Goal: Task Accomplishment & Management: Manage account settings

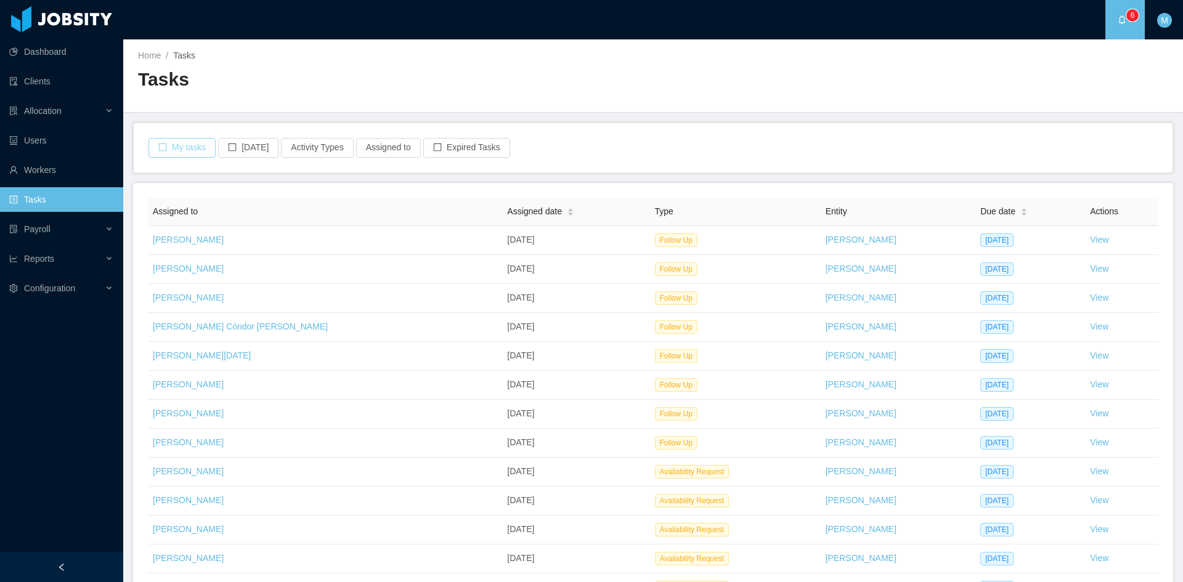
click at [167, 150] on button "My tasks" at bounding box center [182, 148] width 67 height 20
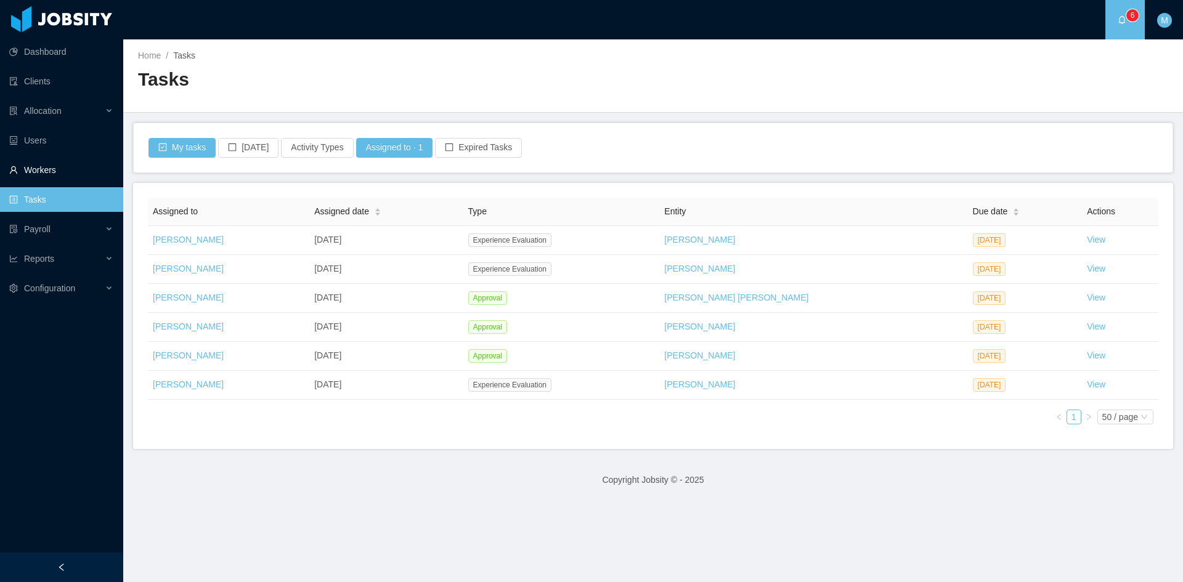
click at [21, 165] on link "Workers" at bounding box center [61, 170] width 104 height 25
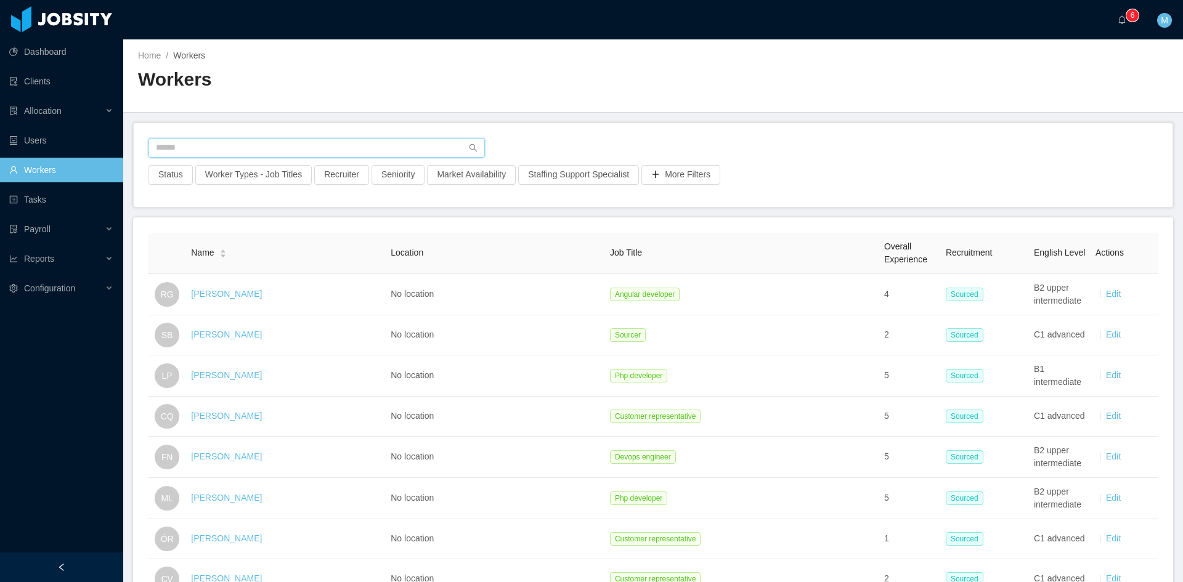
click at [239, 145] on input "text" at bounding box center [317, 148] width 336 height 20
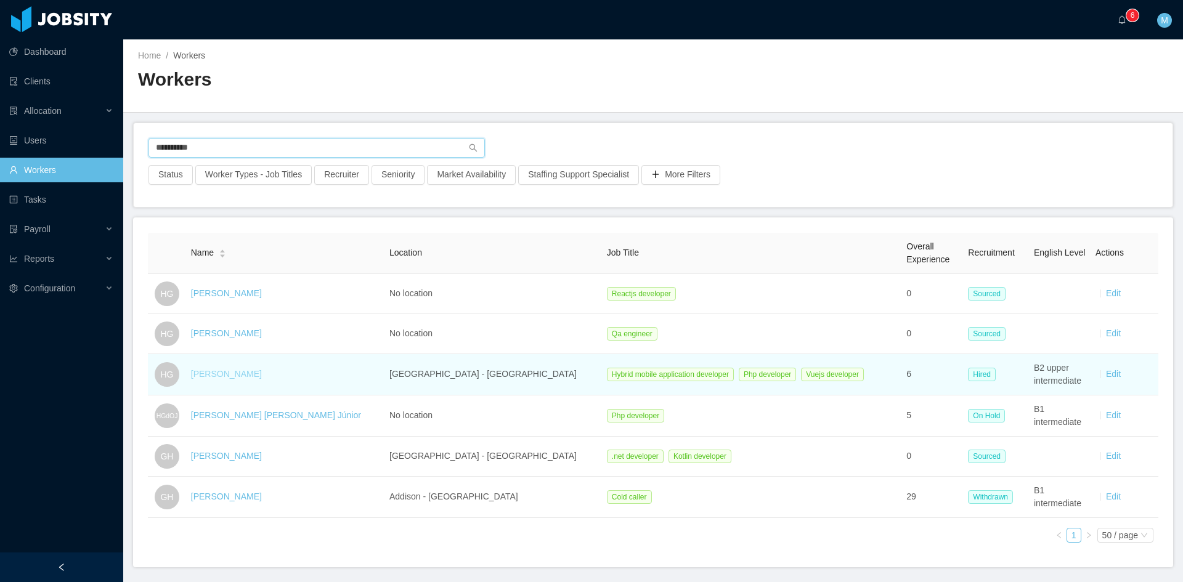
type input "**********"
click at [228, 371] on link "Hamilton Garcia" at bounding box center [226, 374] width 71 height 10
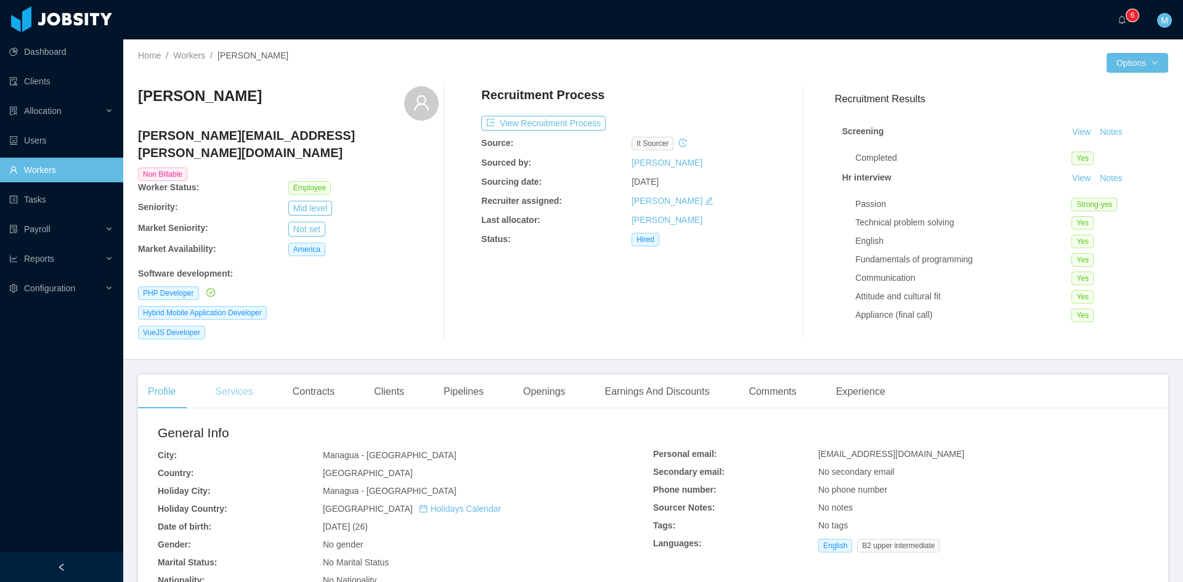
click at [227, 375] on div "Services" at bounding box center [233, 392] width 57 height 35
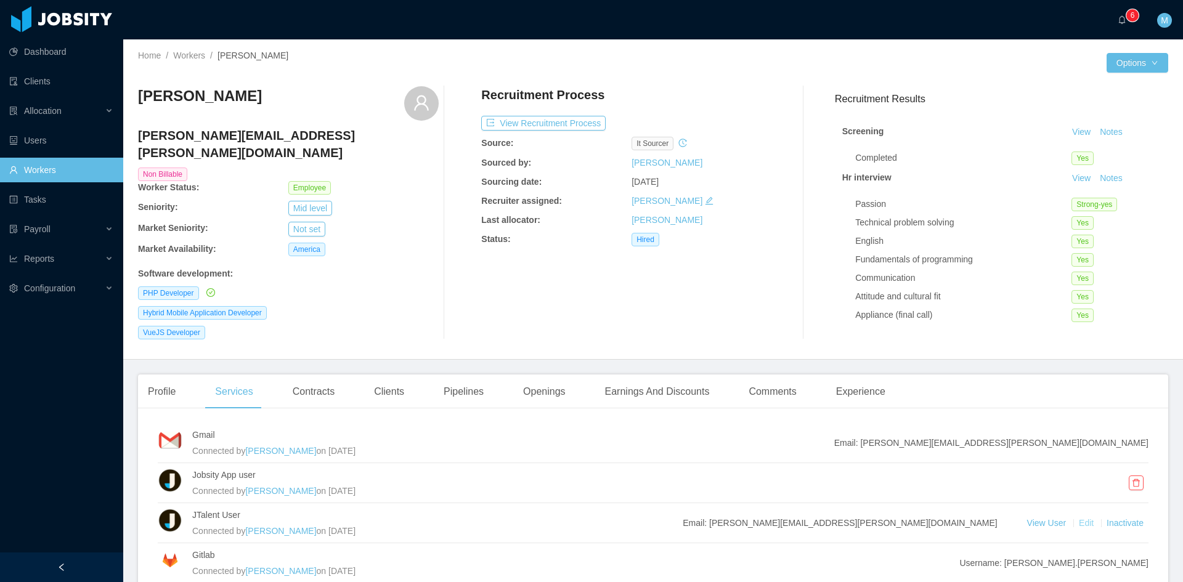
click at [590, 518] on link "Edit" at bounding box center [1087, 523] width 17 height 10
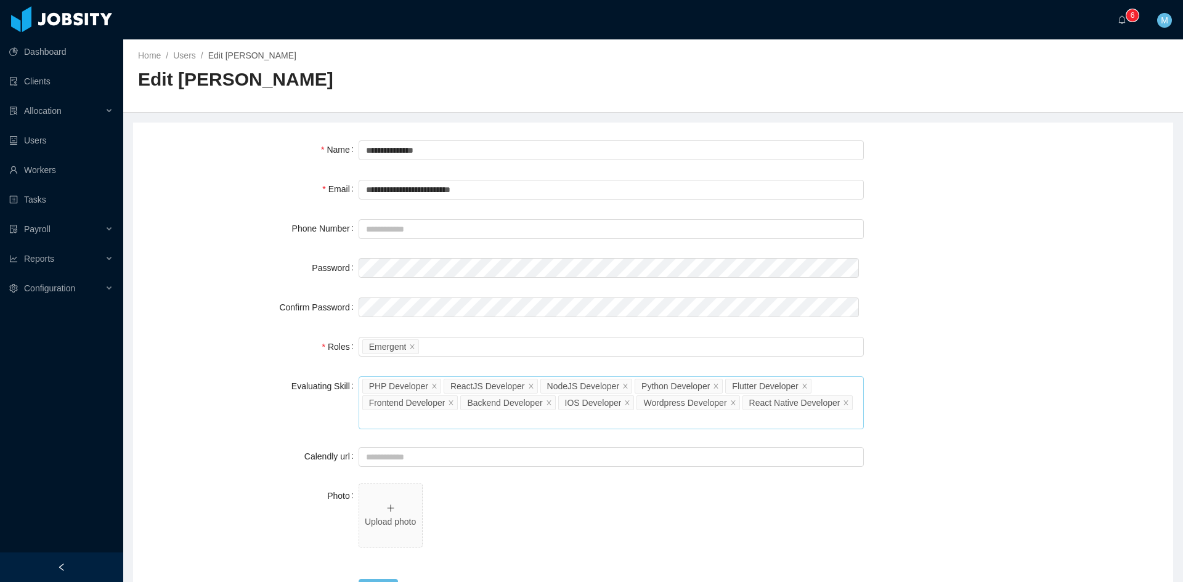
click at [502, 422] on div "Select Job Titles PHP Developer ReactJS Developer NodeJS Developer Python Devel…" at bounding box center [611, 403] width 505 height 53
type input "**"
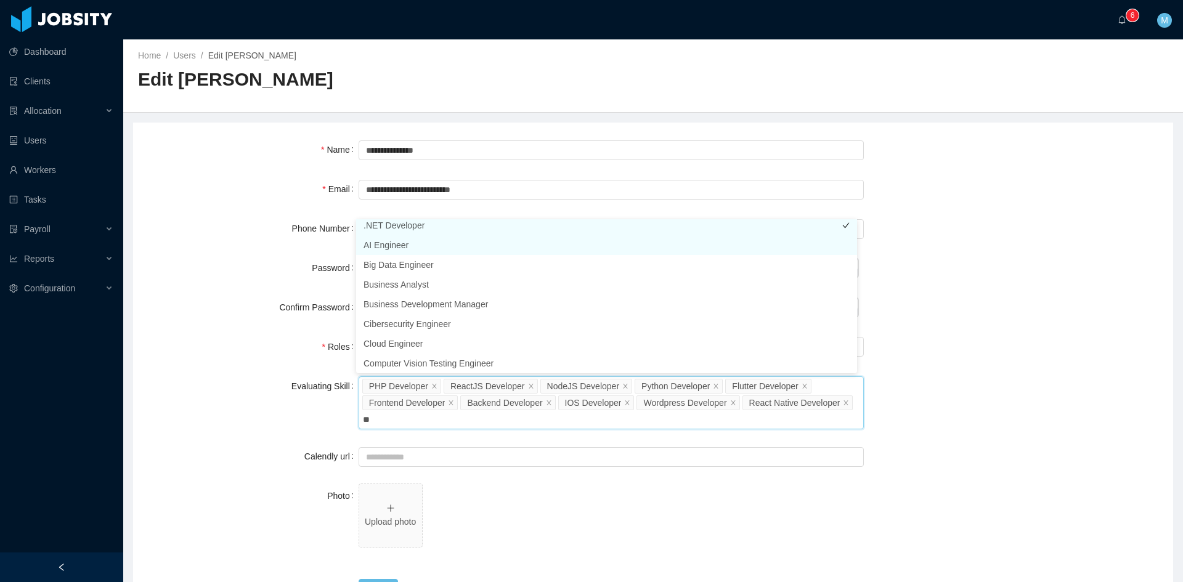
scroll to position [2, 0]
click at [401, 227] on li ".NET Developer" at bounding box center [606, 229] width 501 height 20
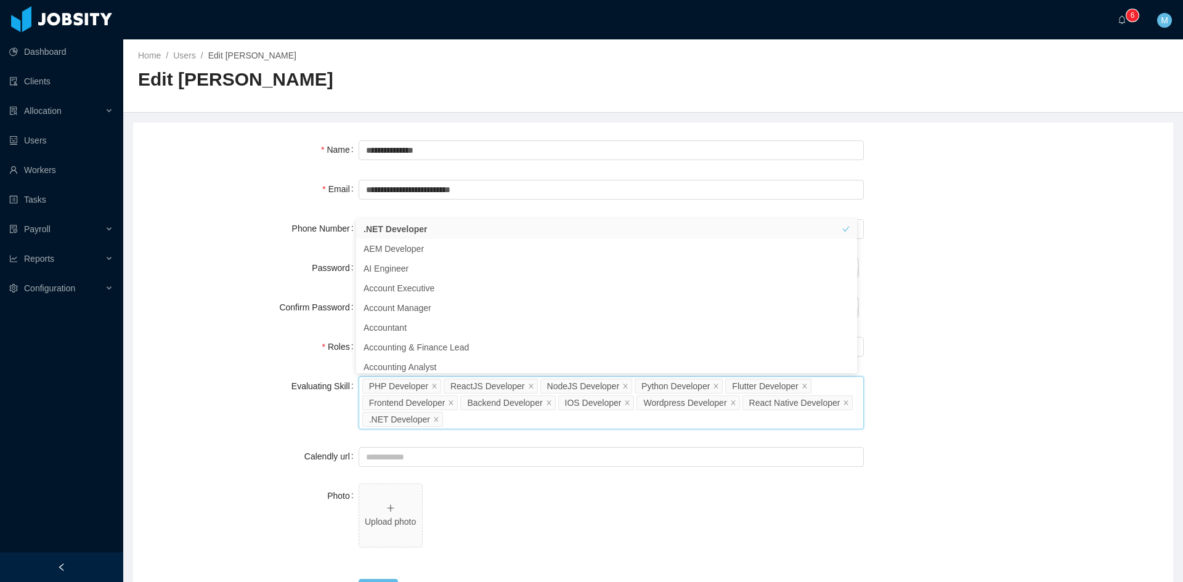
click at [251, 275] on div "Password" at bounding box center [253, 268] width 211 height 25
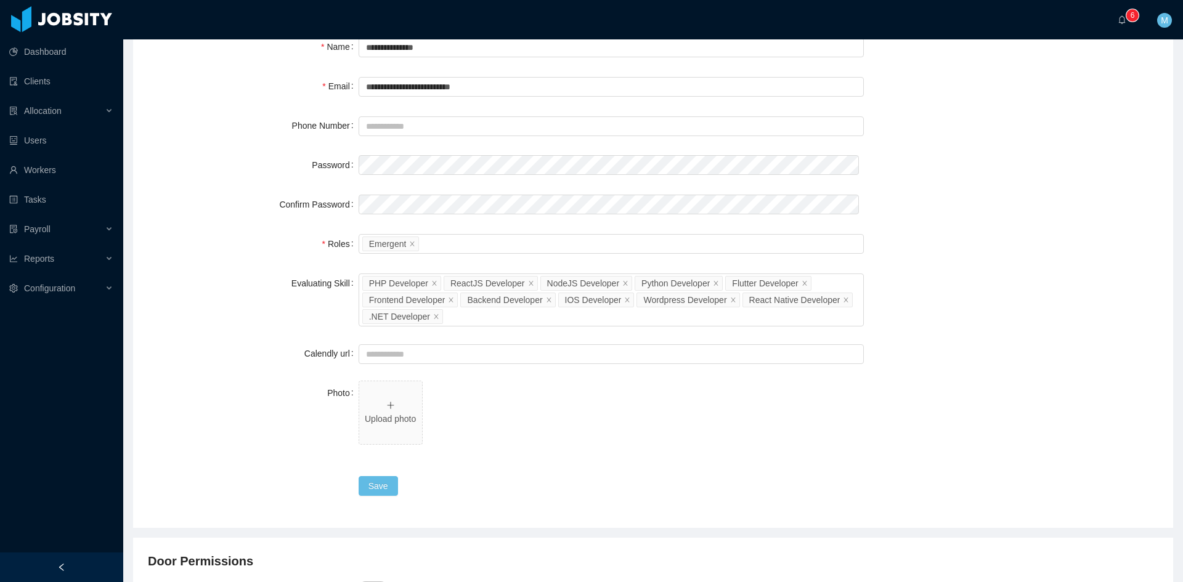
scroll to position [205, 0]
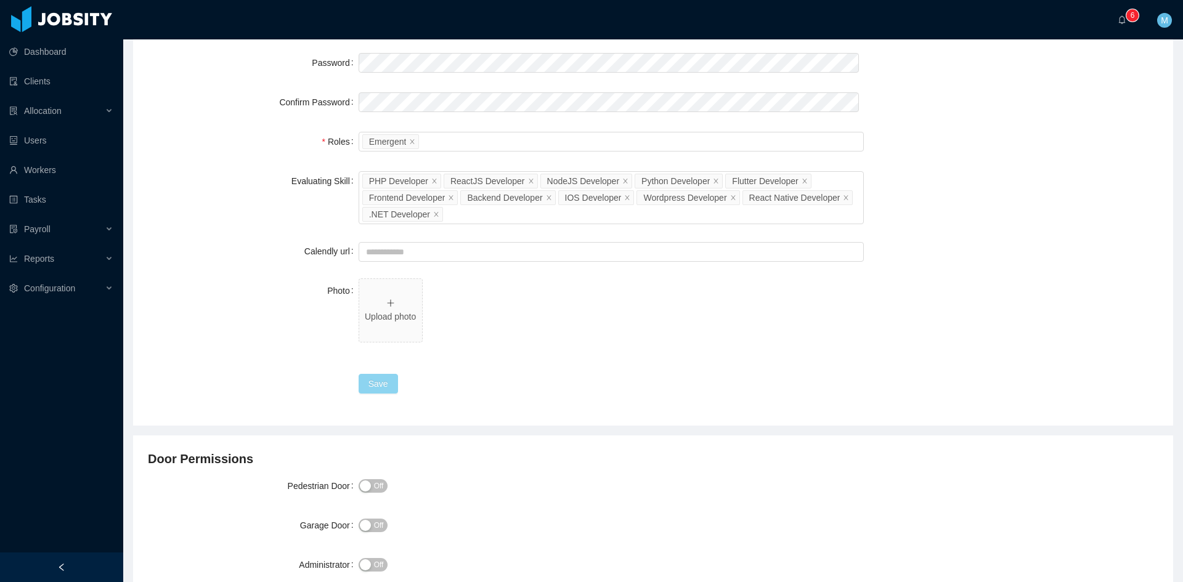
click at [380, 375] on button "Save" at bounding box center [378, 384] width 39 height 20
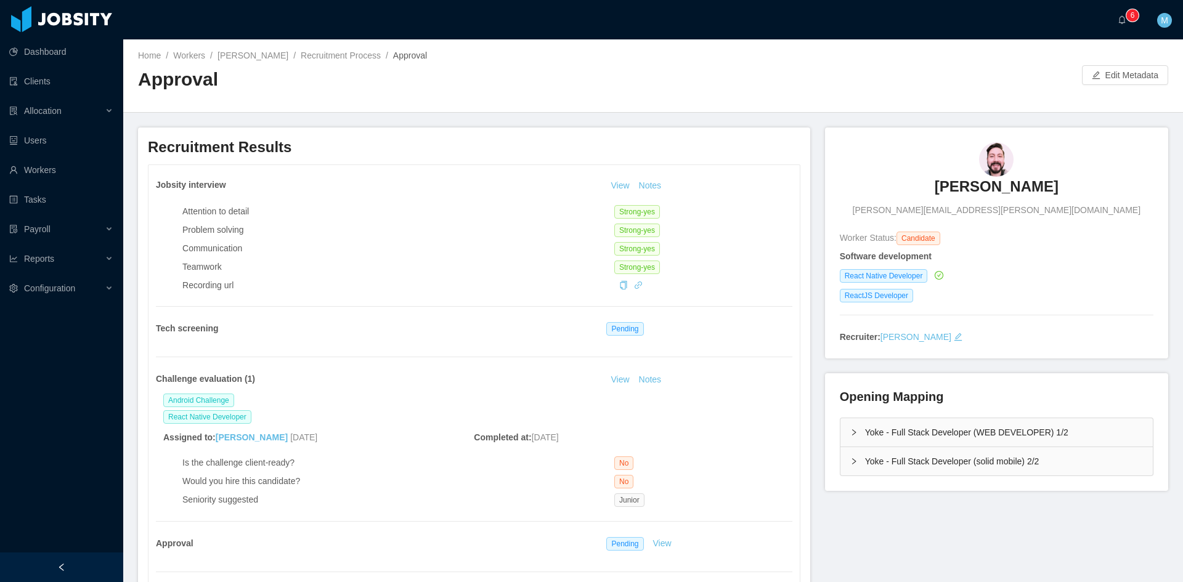
scroll to position [103, 0]
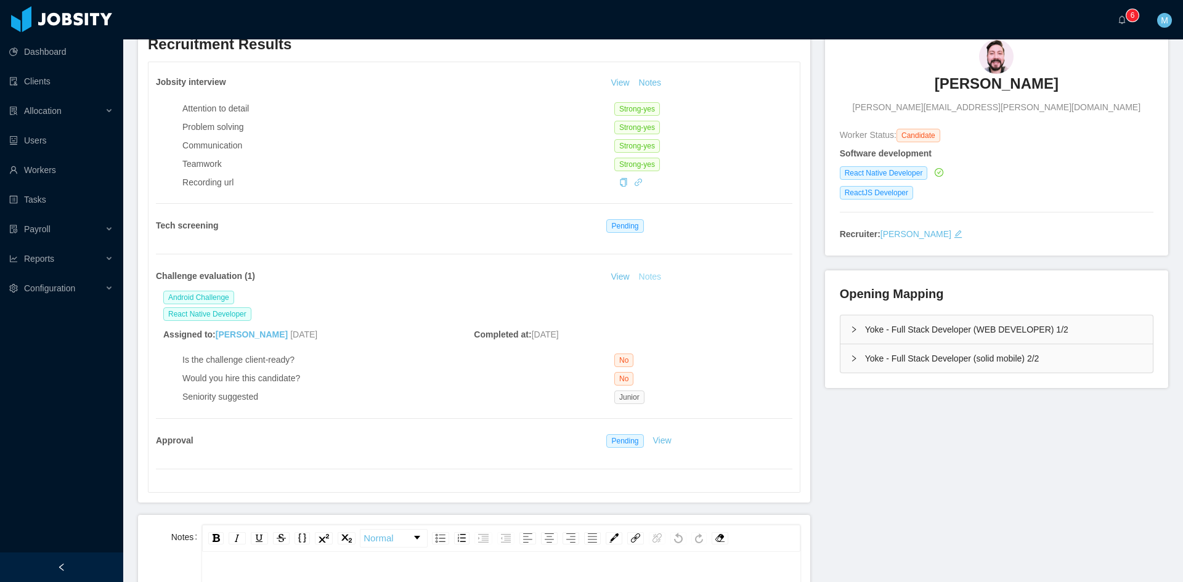
click at [648, 279] on button "Notes" at bounding box center [650, 277] width 33 height 15
click at [651, 81] on button "Notes" at bounding box center [650, 83] width 33 height 15
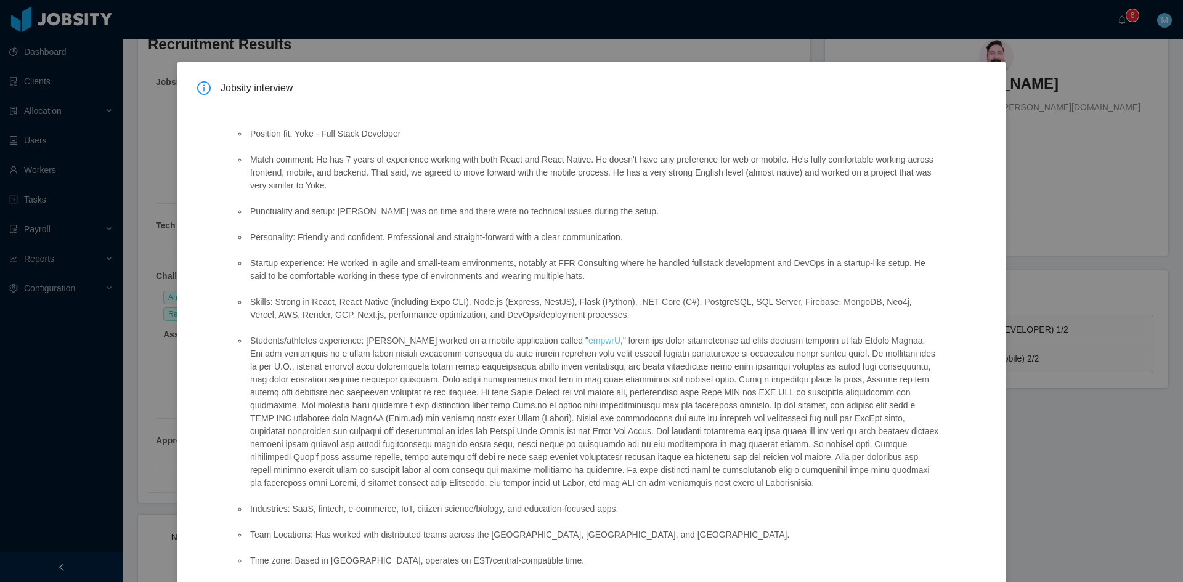
scroll to position [97, 0]
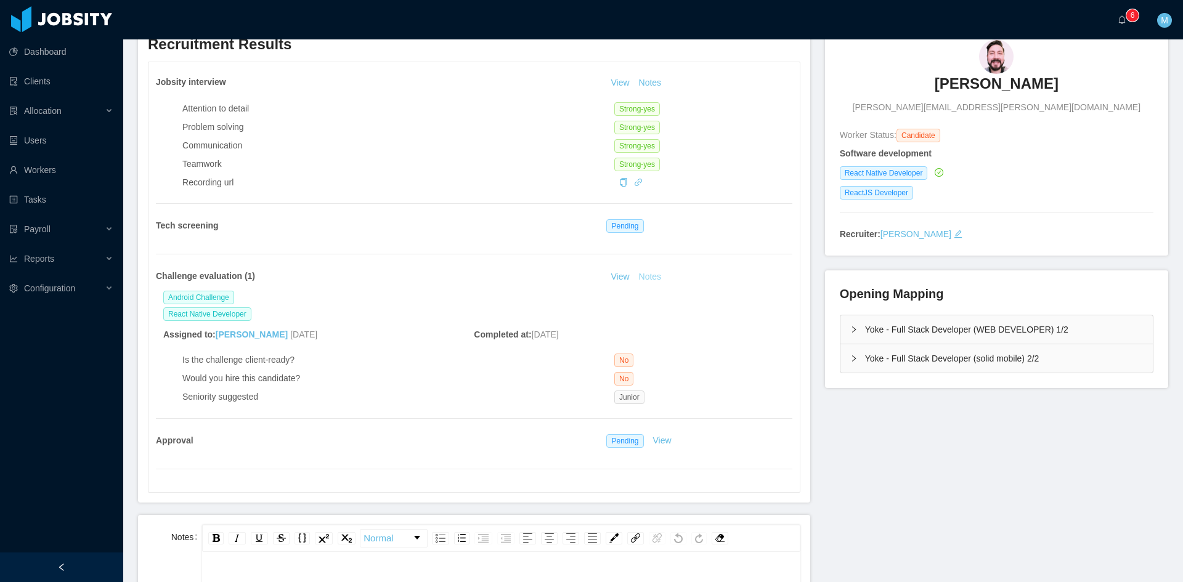
click at [646, 284] on button "Notes" at bounding box center [650, 277] width 33 height 15
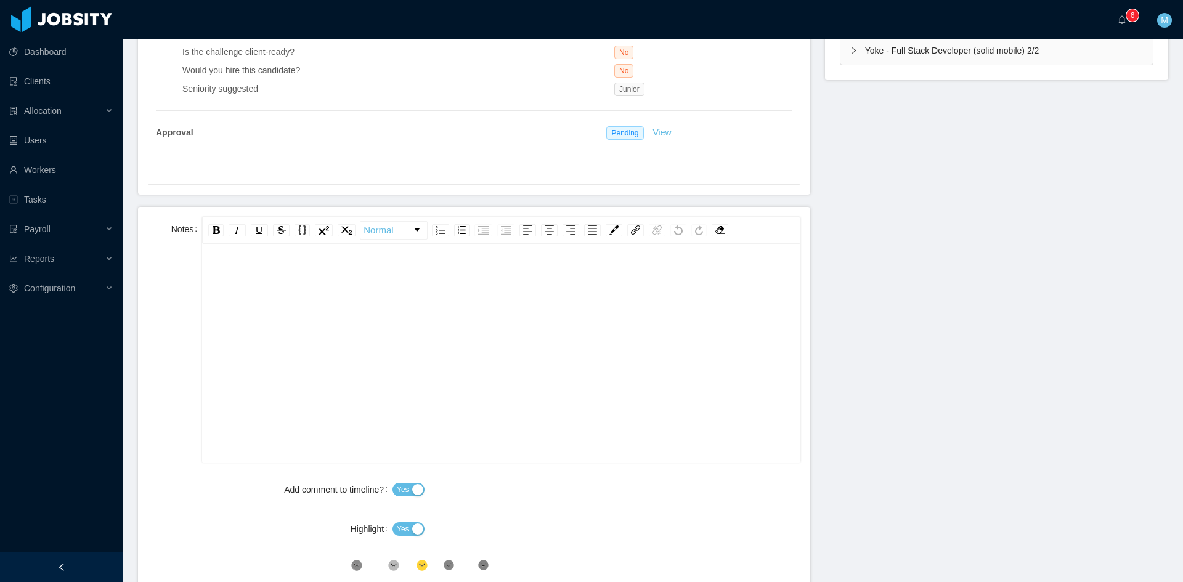
click at [409, 363] on div "rdw-editor" at bounding box center [501, 373] width 579 height 216
drag, startPoint x: 417, startPoint y: 523, endPoint x: 397, endPoint y: 533, distance: 21.8
click at [413, 524] on div "Yes" at bounding box center [597, 529] width 408 height 25
click at [401, 536] on button "Yes" at bounding box center [409, 530] width 32 height 14
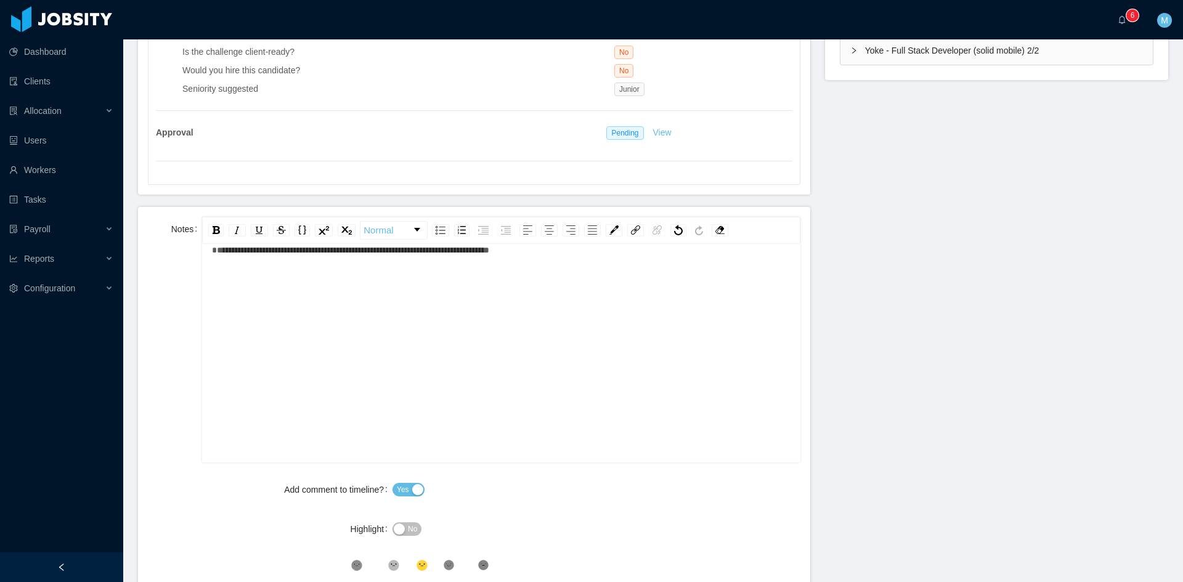
click at [361, 564] on icon at bounding box center [357, 566] width 8 height 8
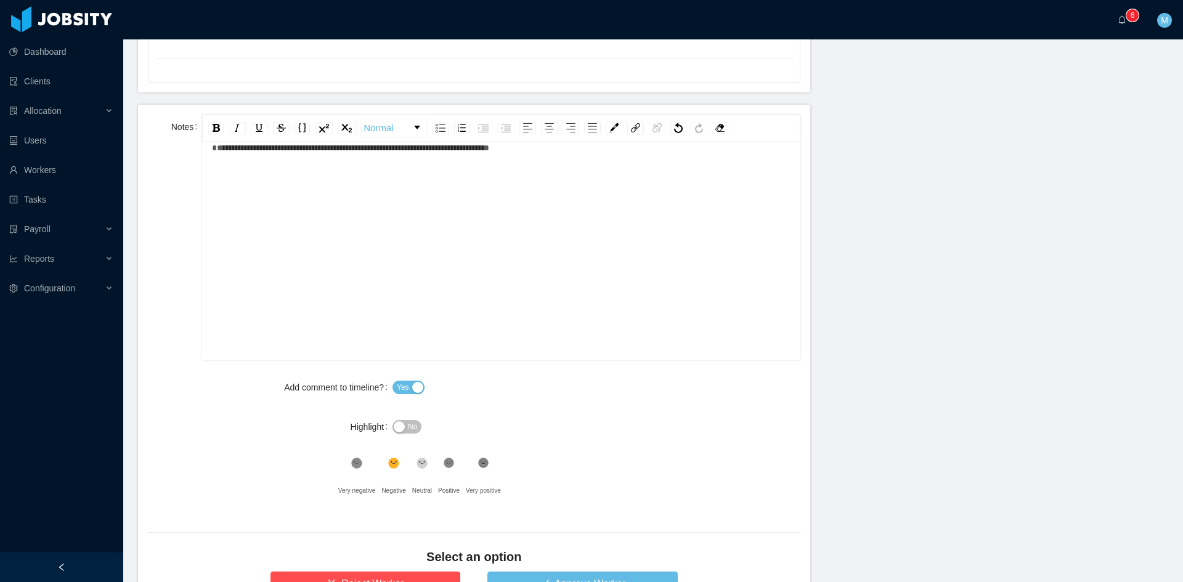
scroll to position [616, 0]
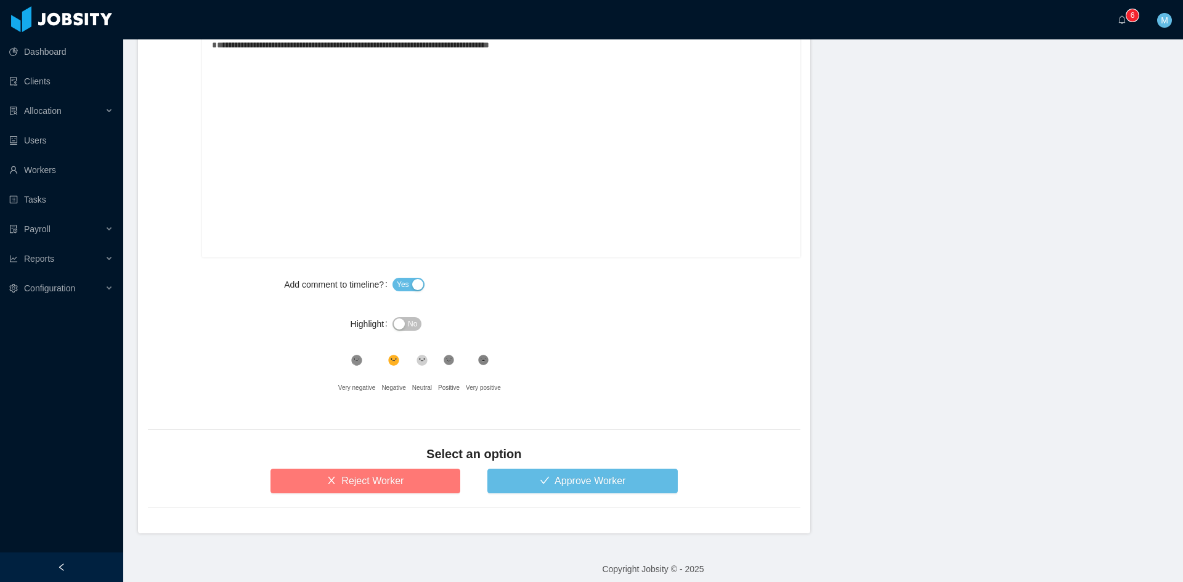
click at [392, 479] on button "Reject Worker" at bounding box center [366, 481] width 190 height 25
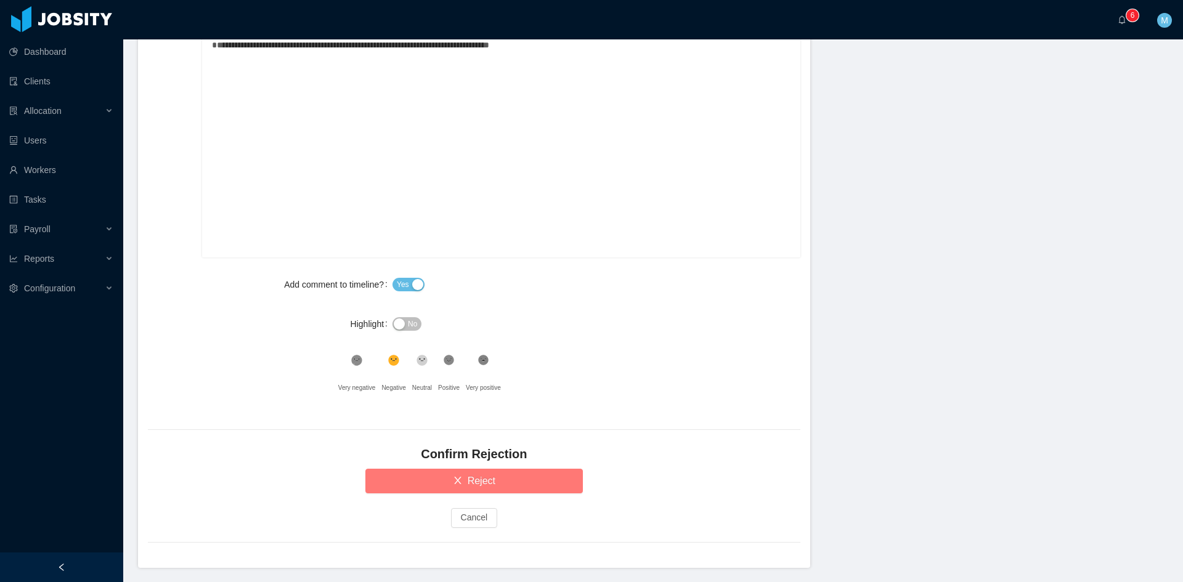
click at [392, 479] on button "Reject" at bounding box center [474, 481] width 218 height 25
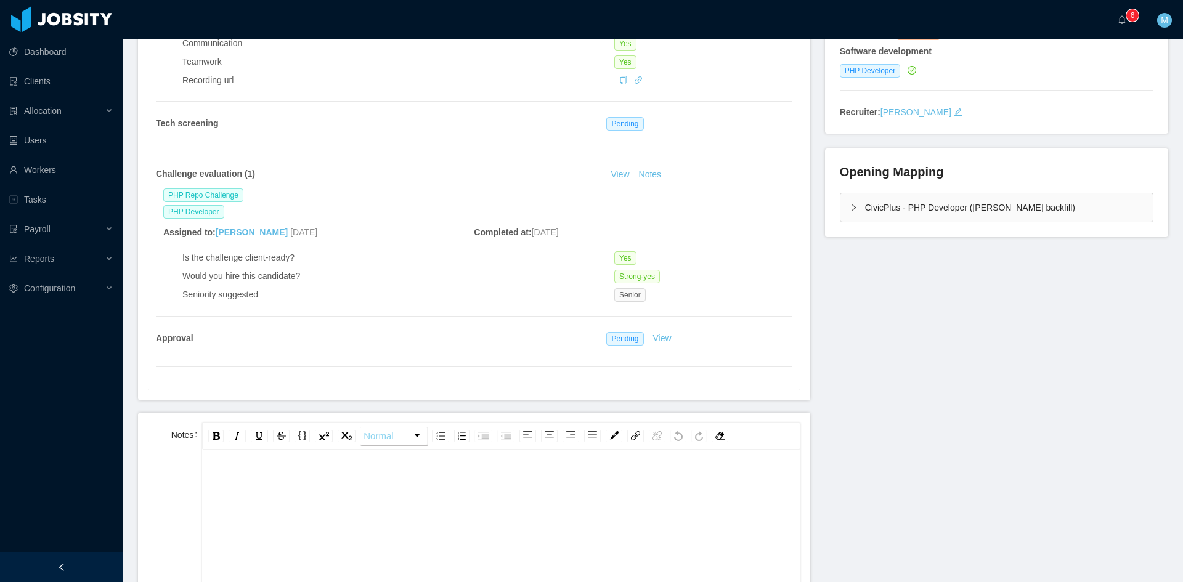
scroll to position [308, 0]
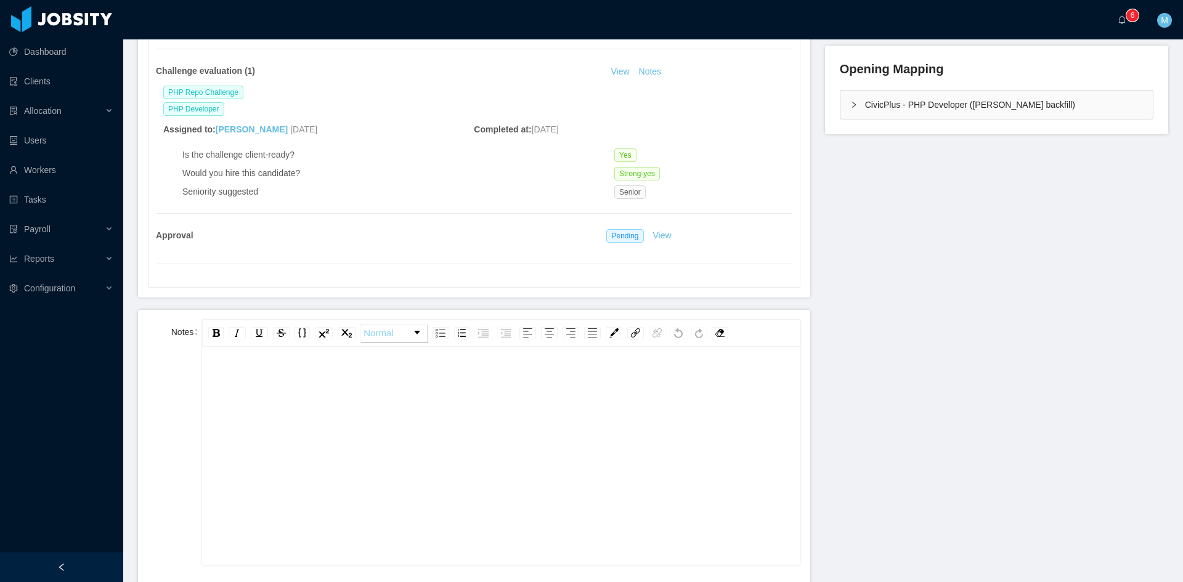
click at [381, 340] on span "Normal" at bounding box center [379, 333] width 30 height 25
click at [275, 375] on div "rdw-editor" at bounding box center [501, 380] width 579 height 25
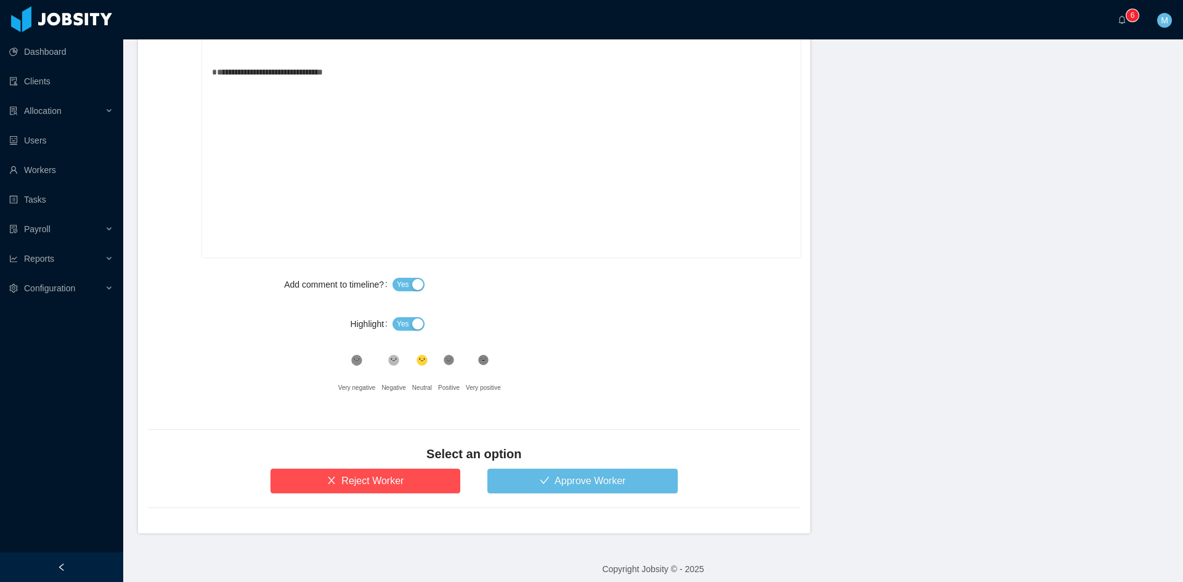
click at [407, 327] on button "Yes" at bounding box center [409, 324] width 32 height 14
click at [439, 357] on div ".st1{fill:#232323}" at bounding box center [449, 363] width 22 height 25
click at [524, 473] on button "Approve Worker" at bounding box center [582, 481] width 190 height 25
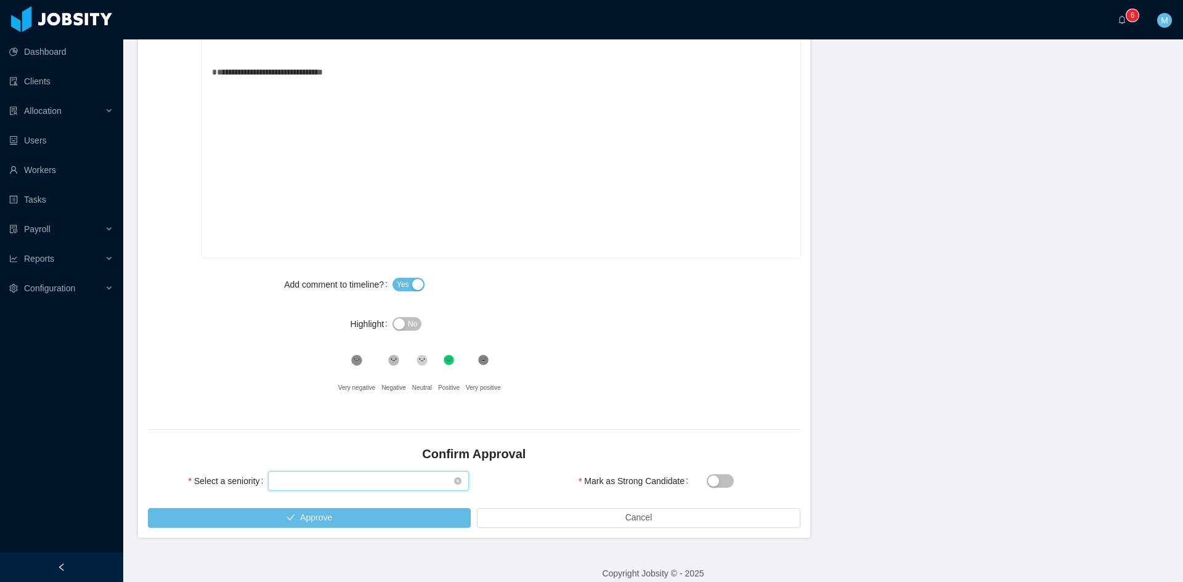
click at [302, 481] on div "Select seniority" at bounding box center [364, 481] width 178 height 18
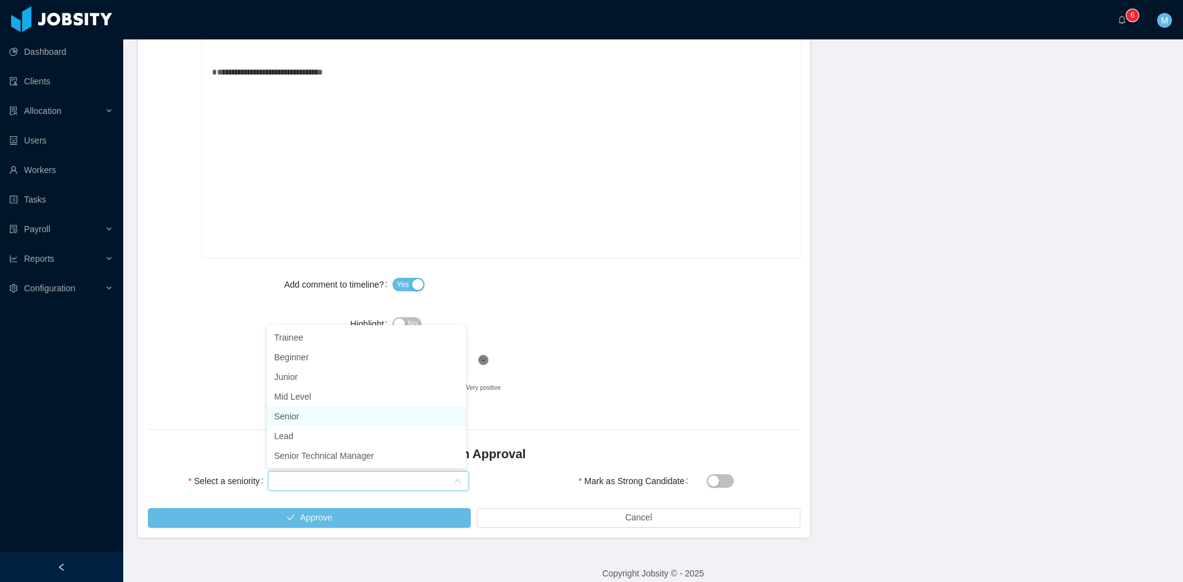
click at [282, 417] on li "Senior" at bounding box center [366, 417] width 199 height 20
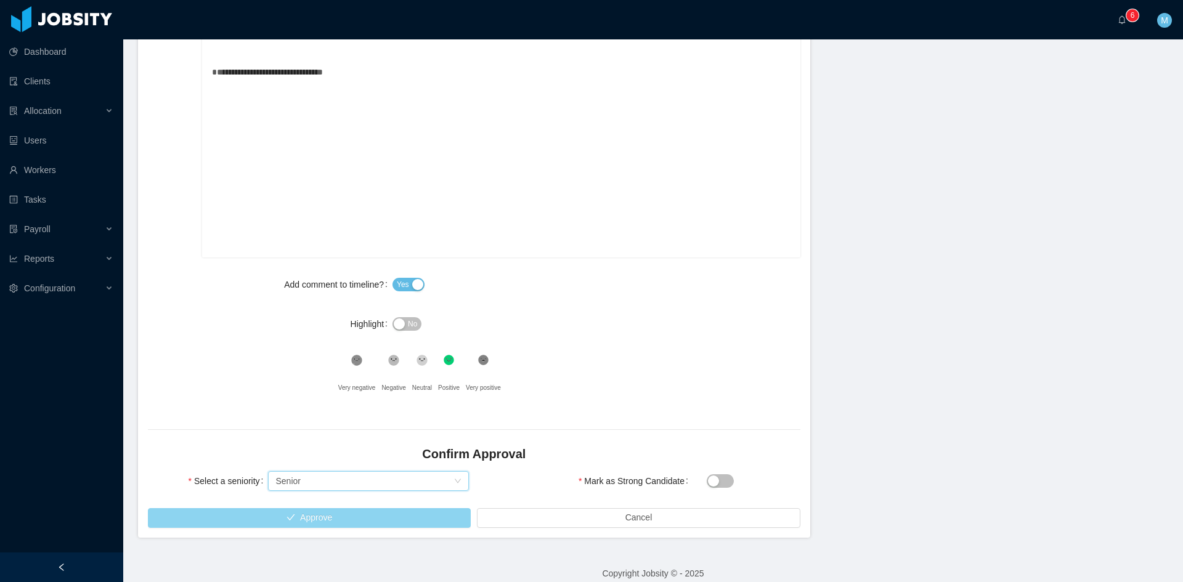
drag, startPoint x: 306, startPoint y: 516, endPoint x: 328, endPoint y: 238, distance: 278.2
click at [308, 514] on button "Approve" at bounding box center [309, 518] width 323 height 20
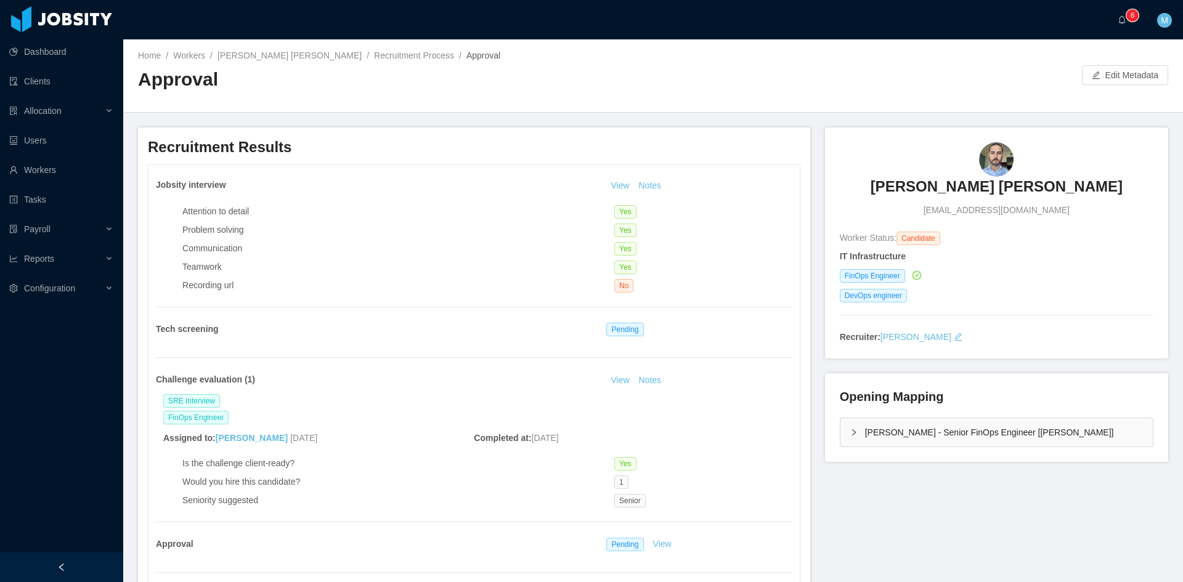
scroll to position [205, 0]
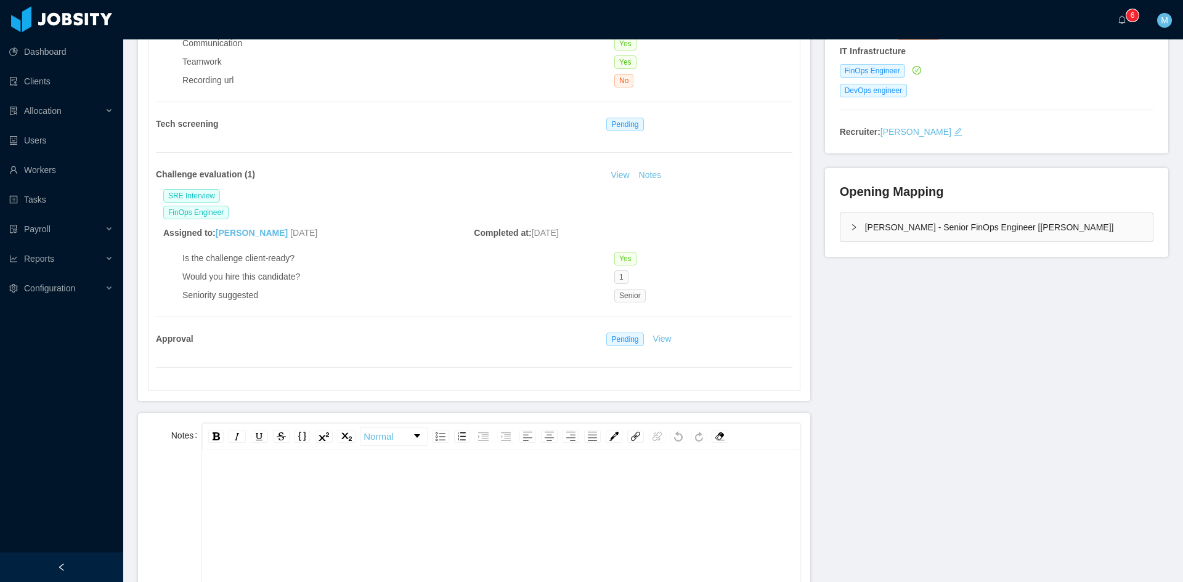
click at [391, 507] on div "rdw-editor" at bounding box center [501, 579] width 579 height 216
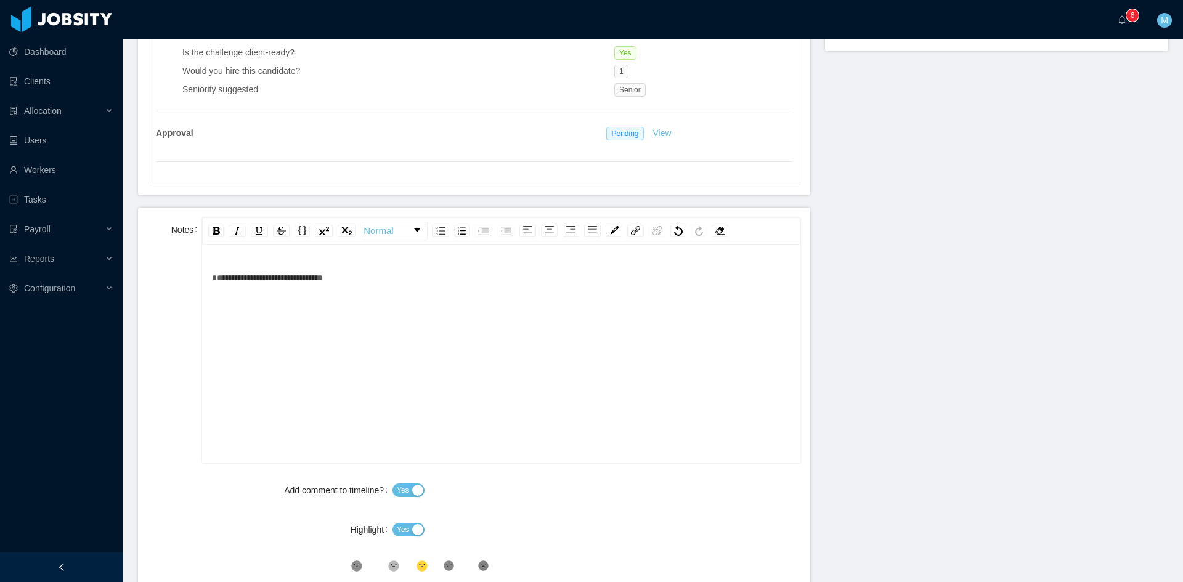
scroll to position [616, 0]
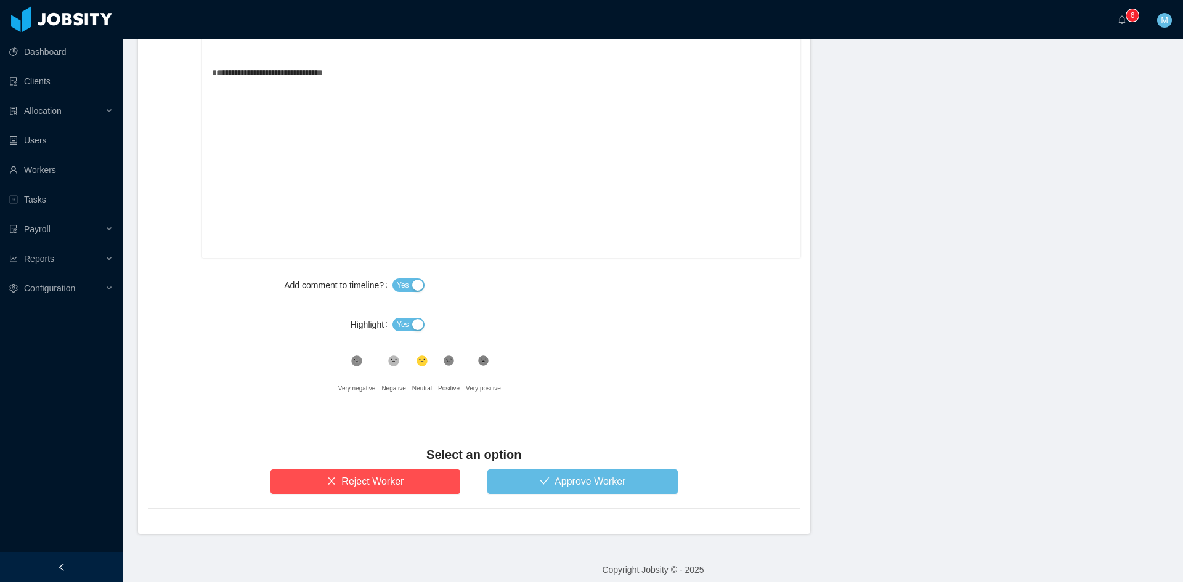
click at [399, 324] on span "Yes" at bounding box center [403, 325] width 12 height 12
click at [396, 359] on icon at bounding box center [394, 360] width 6 height 2
click at [532, 479] on button "Approve Worker" at bounding box center [582, 482] width 190 height 25
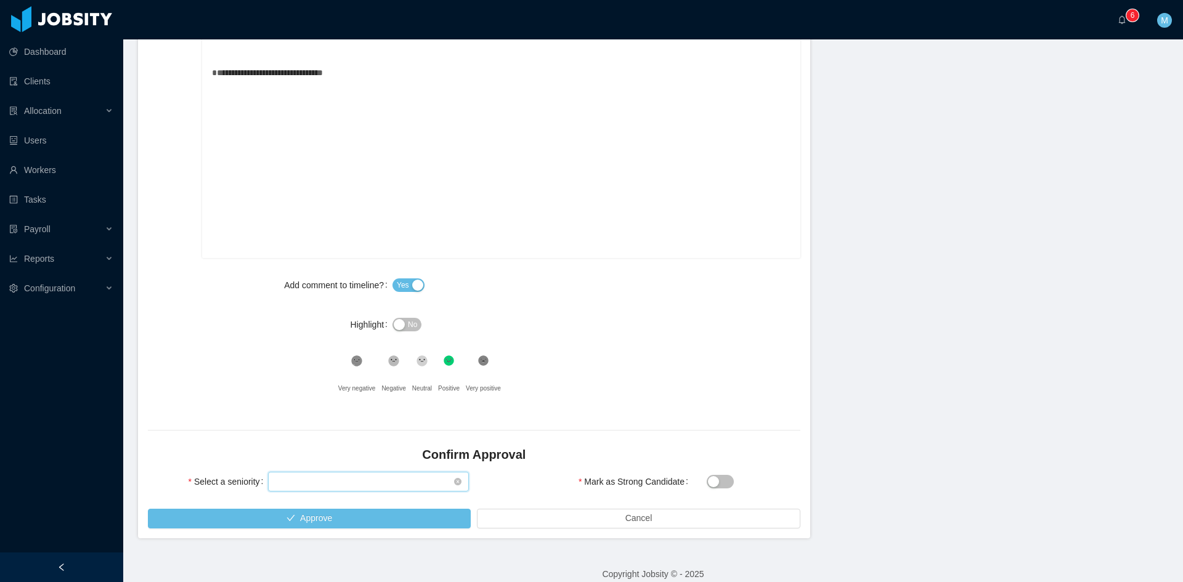
click at [359, 478] on div "Select seniority" at bounding box center [364, 482] width 178 height 18
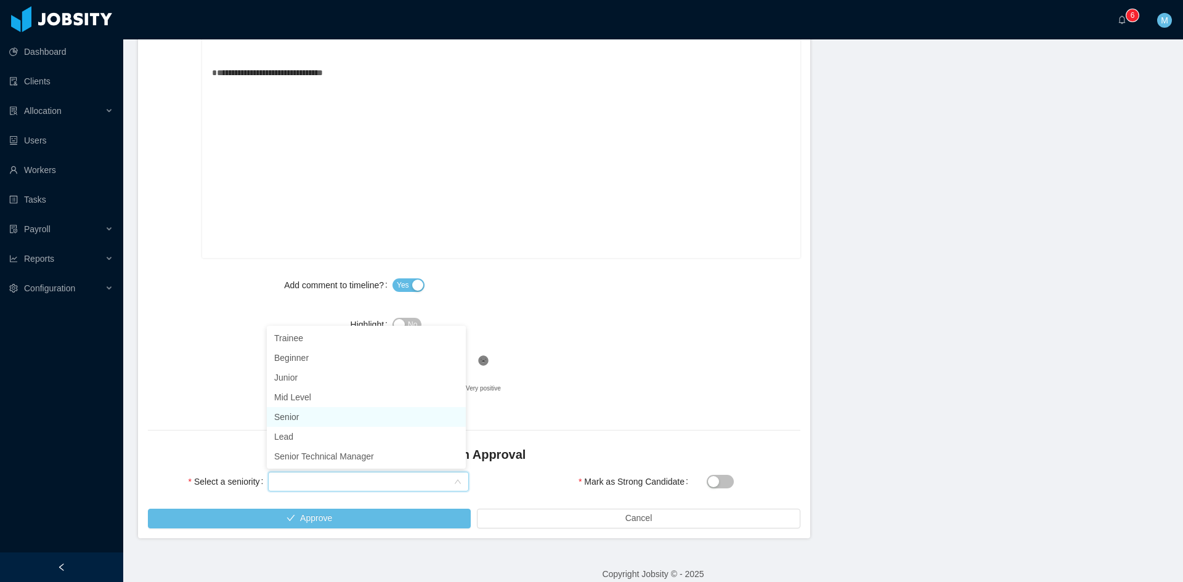
click at [322, 418] on li "Senior" at bounding box center [366, 417] width 199 height 20
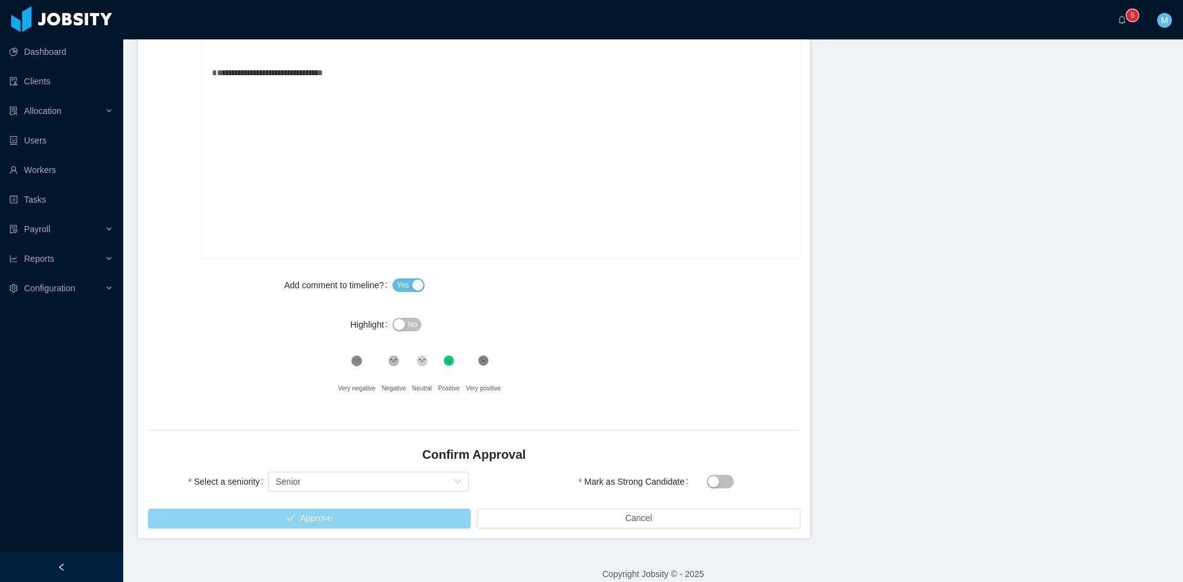
click at [320, 513] on button "Approve" at bounding box center [309, 519] width 323 height 20
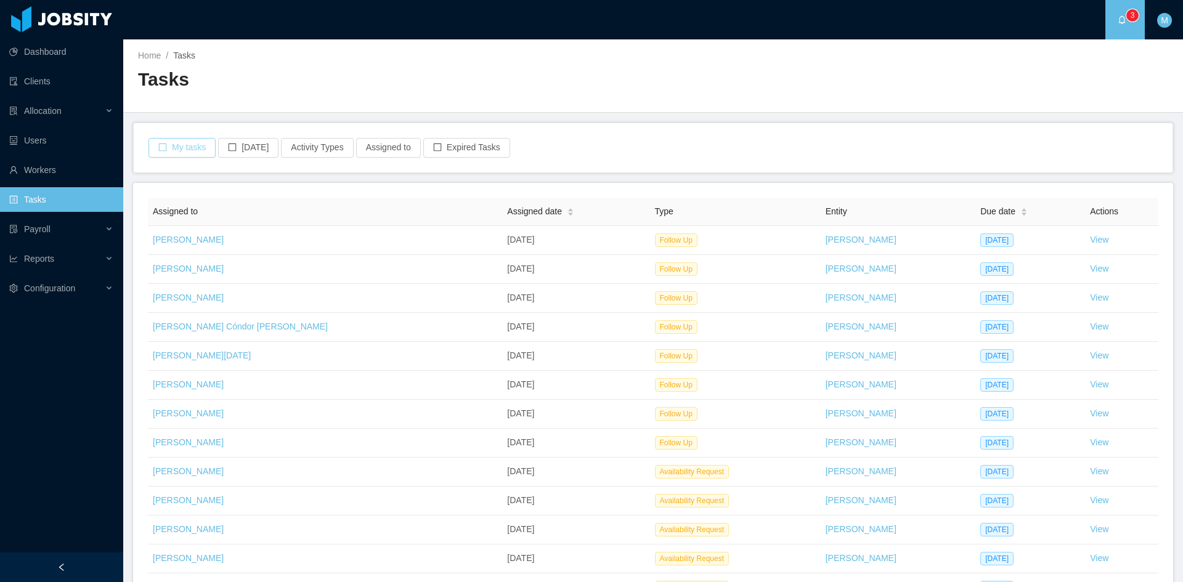
click at [191, 143] on button "My tasks" at bounding box center [182, 148] width 67 height 20
